Goal: Task Accomplishment & Management: Use online tool/utility

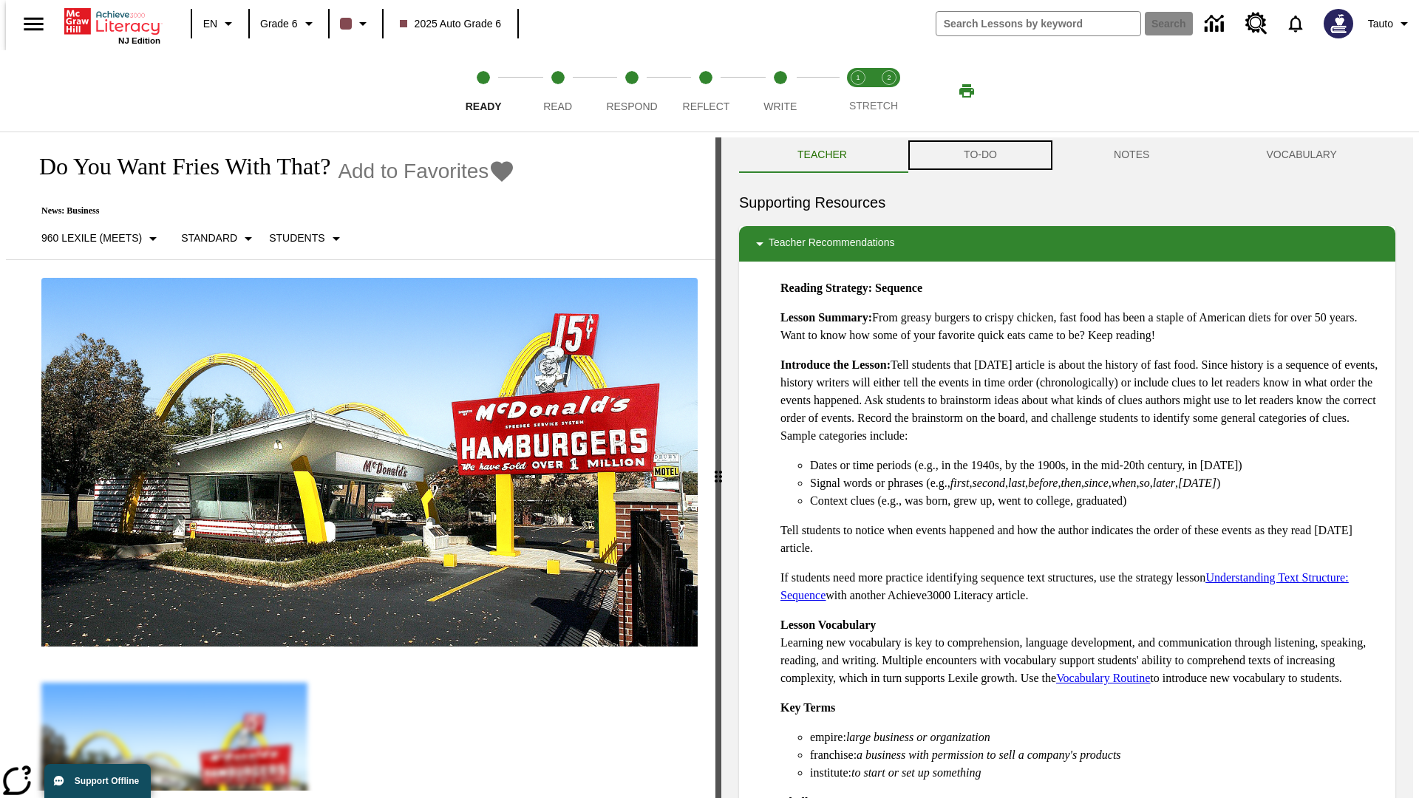
click at [979, 155] on button "TO-DO" at bounding box center [980, 154] width 150 height 35
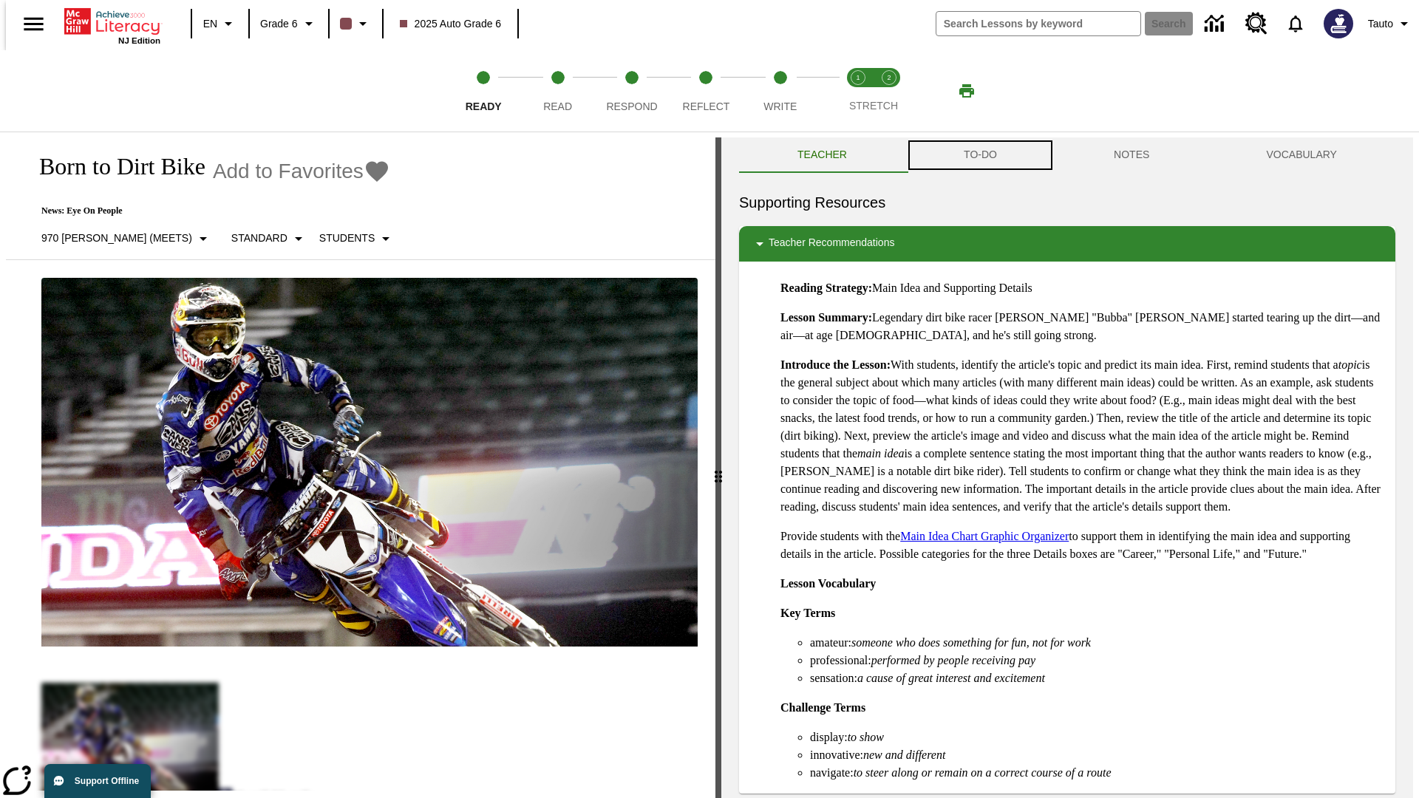
click at [979, 155] on button "TO-DO" at bounding box center [980, 154] width 150 height 35
